Goal: Find specific page/section: Find specific page/section

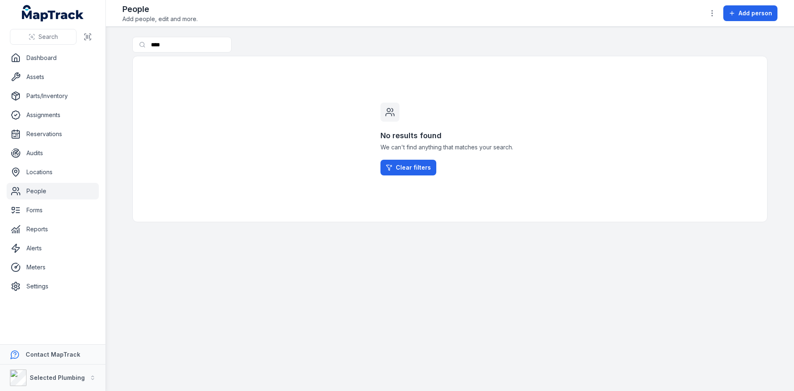
click at [43, 189] on link "People" at bounding box center [53, 191] width 92 height 17
drag, startPoint x: 181, startPoint y: 47, endPoint x: 22, endPoint y: 47, distance: 158.8
click at [22, 47] on div "Search Dashboard Assets Parts/Inventory Assignments Reservations Audits Locatio…" at bounding box center [397, 195] width 794 height 391
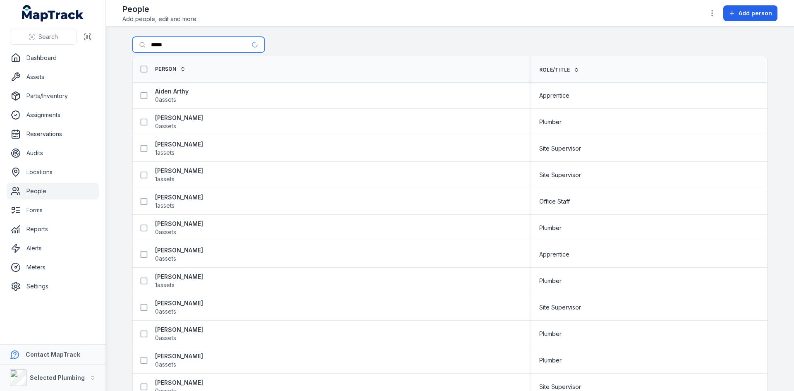
type input "*****"
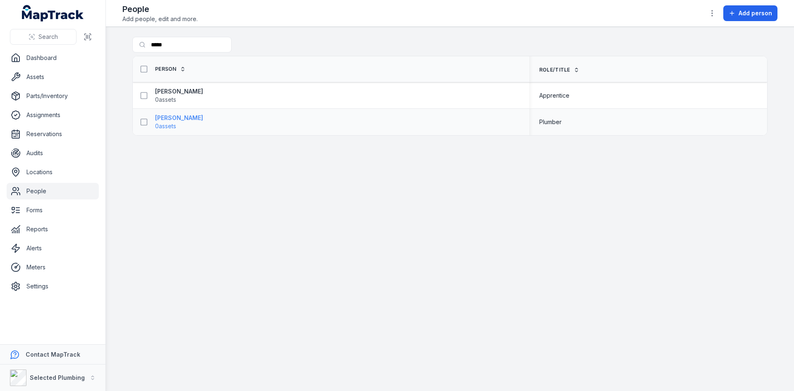
click at [178, 116] on strong "[PERSON_NAME]" at bounding box center [179, 118] width 48 height 8
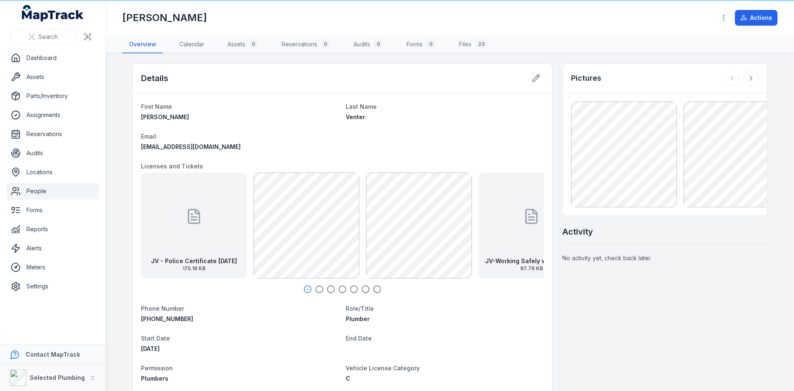
scroll to position [117, 0]
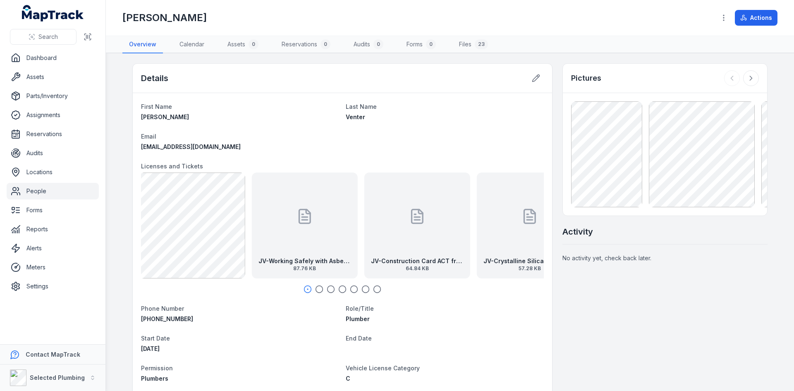
drag, startPoint x: 494, startPoint y: 241, endPoint x: 263, endPoint y: 240, distance: 231.1
click at [263, 240] on div "JV-Working Safely with Asbestos 87.76 KB" at bounding box center [305, 225] width 106 height 106
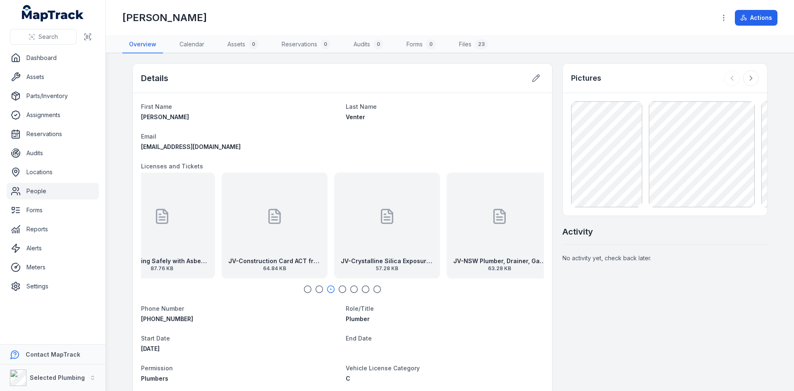
drag, startPoint x: 440, startPoint y: 231, endPoint x: 260, endPoint y: 230, distance: 180.3
click at [260, 230] on div "JV-Construction Card ACT front 64.84 KB" at bounding box center [275, 225] width 106 height 106
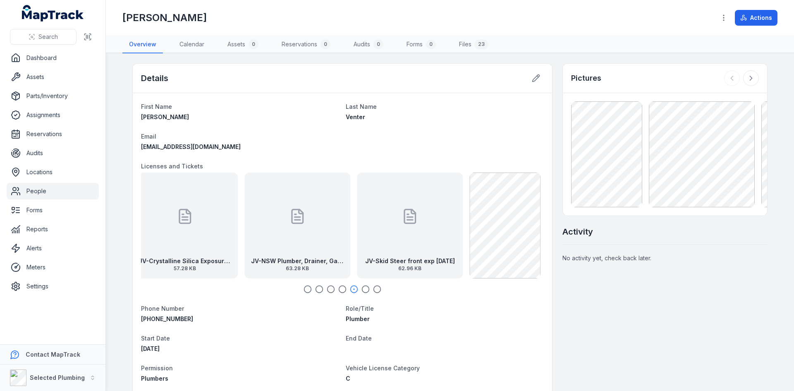
drag, startPoint x: 476, startPoint y: 236, endPoint x: 319, endPoint y: 237, distance: 157.5
click at [319, 237] on div "JV-NSW Plumber, Drainer, Gas Fitter exp [DATE] 63.28 KB" at bounding box center [297, 225] width 106 height 106
click at [262, 250] on div "JV-NSW Plumber, Drainer, Gas Fitter exp [DATE] 63.28 KB" at bounding box center [297, 225] width 106 height 106
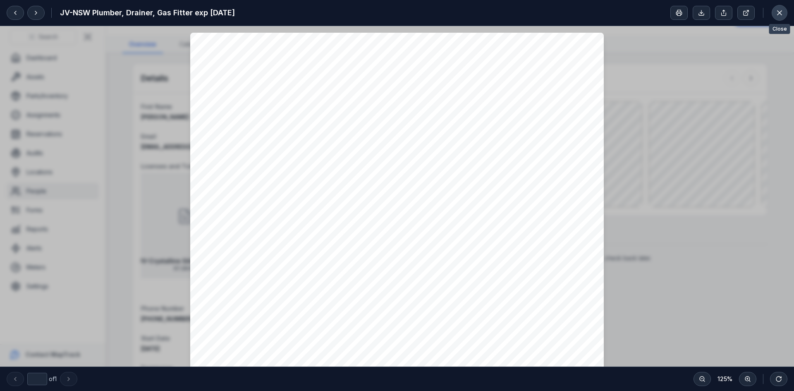
click at [781, 14] on icon at bounding box center [779, 13] width 8 height 8
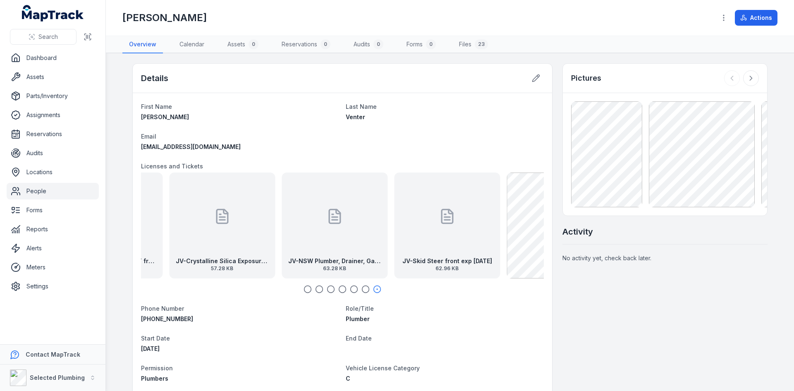
drag, startPoint x: 289, startPoint y: 238, endPoint x: 403, endPoint y: 237, distance: 113.7
click at [403, 237] on div "JV - Police Certificate [DATE] 175.18 KB JV-Working Safely with Asbestos 87.76 …" at bounding box center [342, 225] width 403 height 106
drag, startPoint x: 438, startPoint y: 242, endPoint x: 316, endPoint y: 249, distance: 122.2
click at [310, 249] on div "JV-NSW Plumber, Drainer, Gas Fitter exp [DATE] 63.28 KB" at bounding box center [327, 225] width 106 height 106
